Goal: Task Accomplishment & Management: Manage account settings

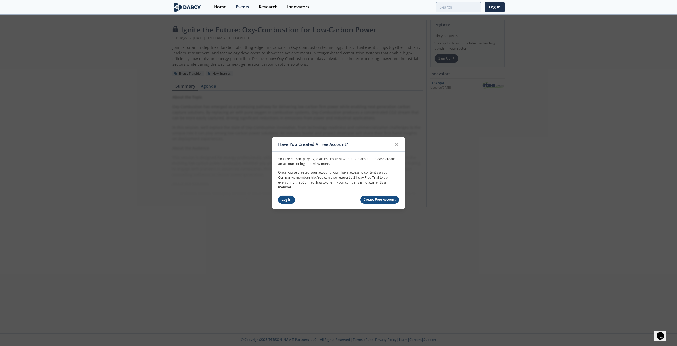
click at [283, 202] on link "Log In" at bounding box center [286, 200] width 17 height 8
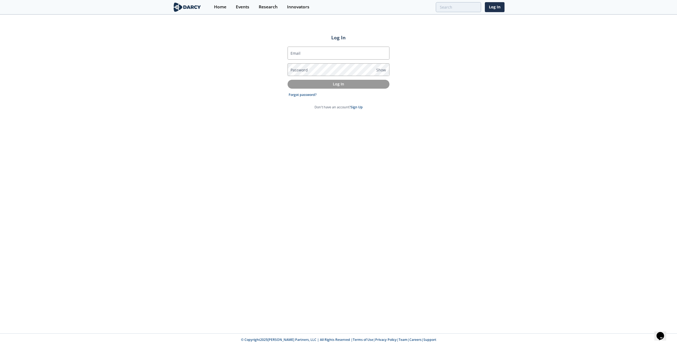
click at [295, 53] on label "Email" at bounding box center [295, 53] width 10 height 6
click at [295, 53] on input "Email" at bounding box center [338, 53] width 102 height 13
click at [327, 51] on input "Email" at bounding box center [338, 53] width 102 height 13
click at [292, 96] on link "Forgot password?" at bounding box center [303, 94] width 28 height 5
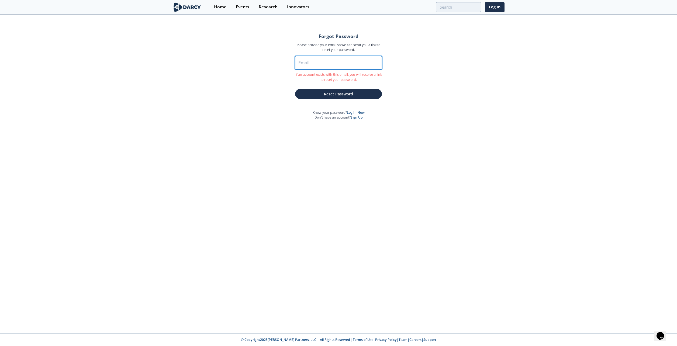
click at [316, 61] on input "Email" at bounding box center [338, 62] width 87 height 13
type input "[PERSON_NAME][EMAIL_ADDRESS][PERSON_NAME][DOMAIN_NAME]"
click at [295, 89] on button "Reset Password" at bounding box center [338, 94] width 87 height 10
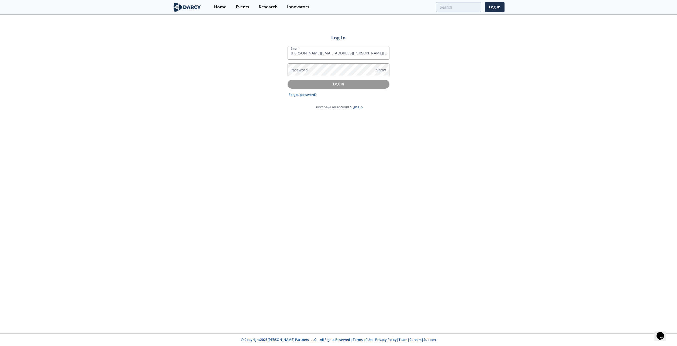
type input "[PERSON_NAME][EMAIL_ADDRESS][PERSON_NAME][DOMAIN_NAME]"
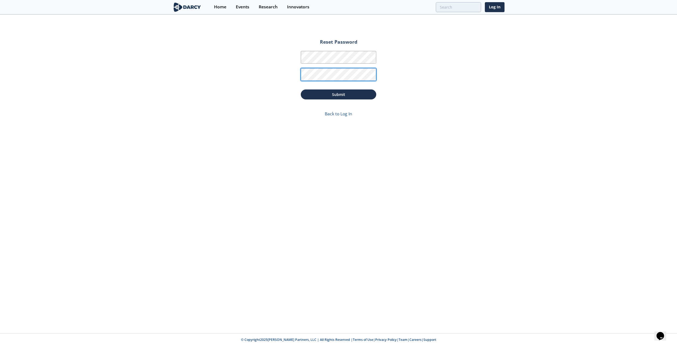
click at [301, 89] on button "Submit" at bounding box center [338, 94] width 75 height 10
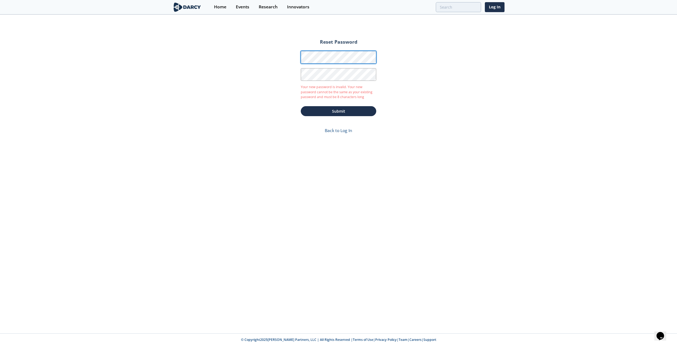
click at [227, 73] on div "Reset Password Password Password Confirmation Your new password is invalid. You…" at bounding box center [338, 174] width 677 height 318
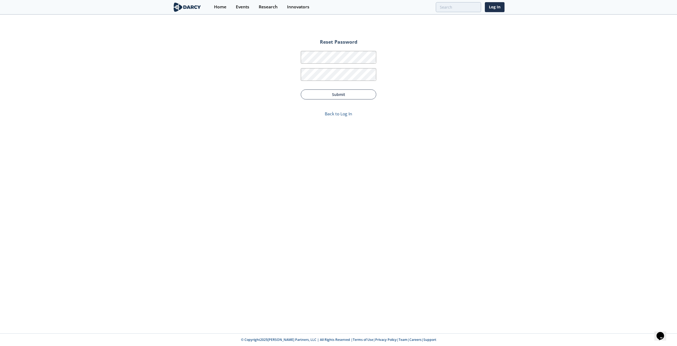
click at [362, 93] on button "Submit" at bounding box center [338, 94] width 75 height 10
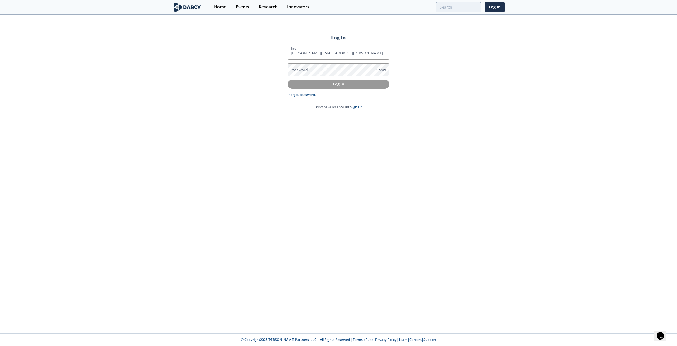
type input "[PERSON_NAME][EMAIL_ADDRESS][PERSON_NAME][DOMAIN_NAME]"
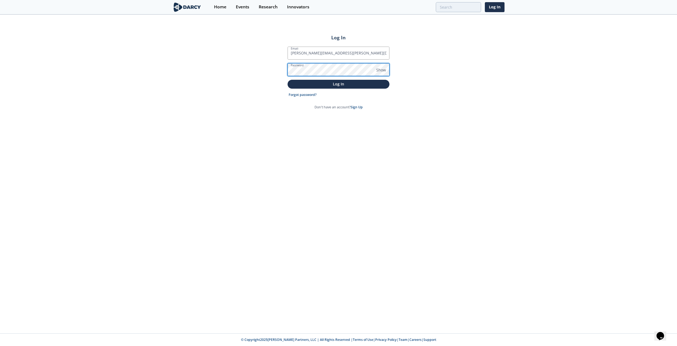
click at [287, 80] on button "Log In" at bounding box center [338, 84] width 102 height 9
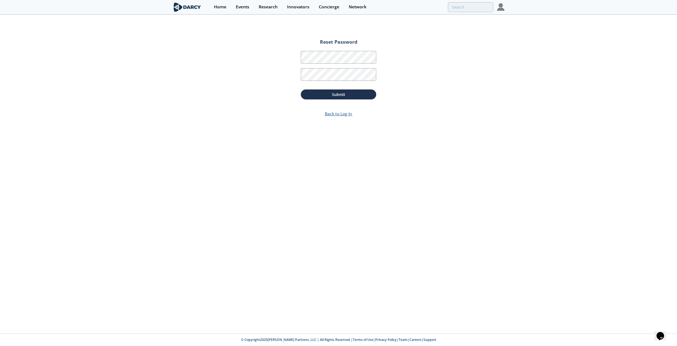
click at [335, 116] on link "Back to Log In" at bounding box center [338, 114] width 27 height 6
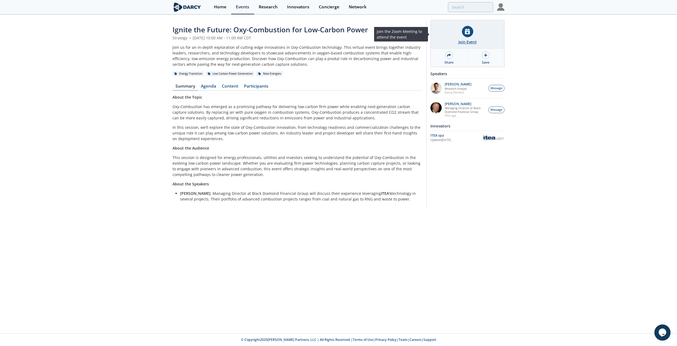
click at [462, 34] on div "Join Event" at bounding box center [468, 34] width 74 height 29
